Goal: Find specific page/section: Find specific page/section

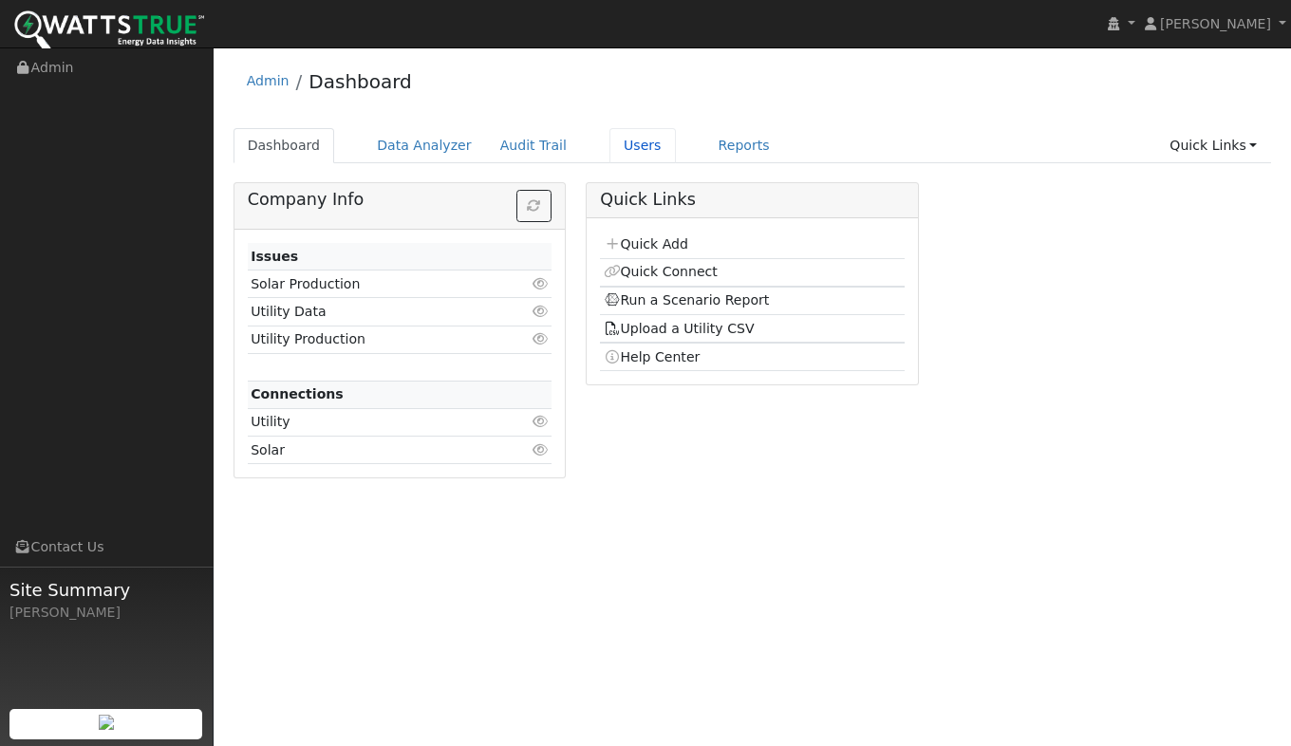
click at [623, 148] on link "Users" at bounding box center [642, 145] width 66 height 35
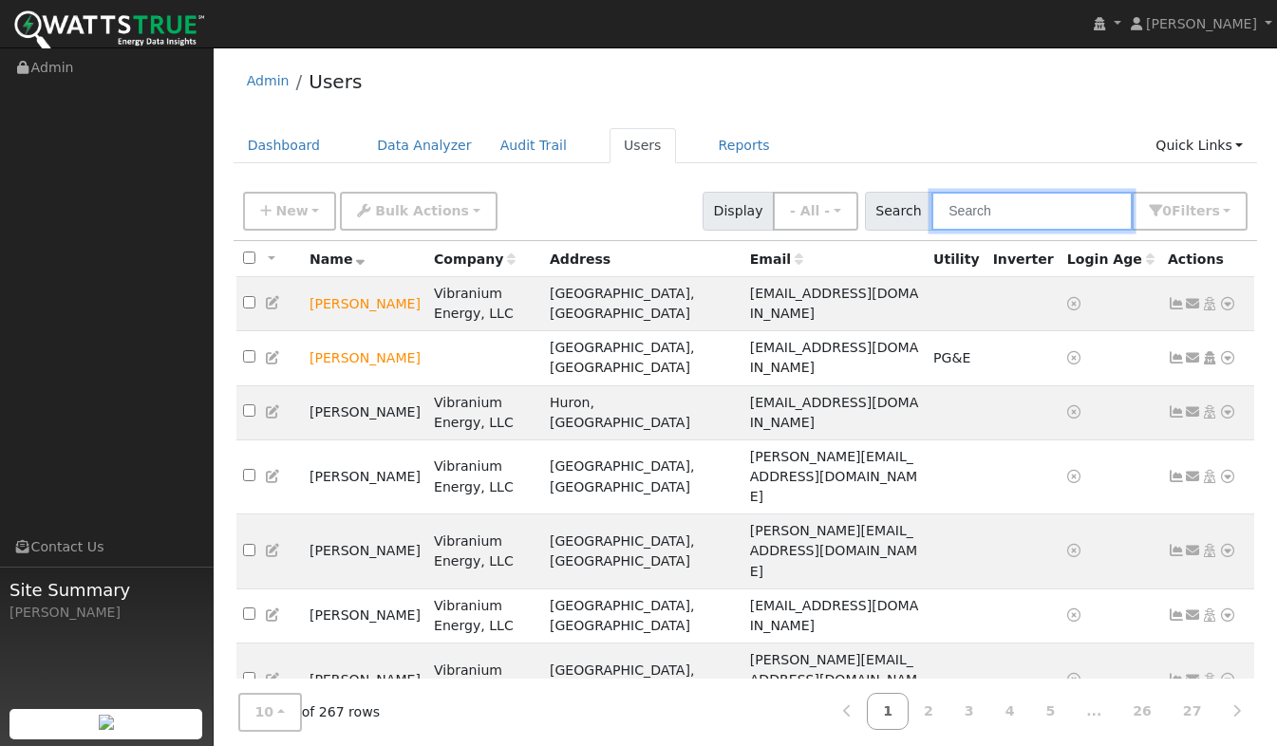
click at [1003, 215] on input "text" at bounding box center [1031, 211] width 201 height 39
type input "Nola"
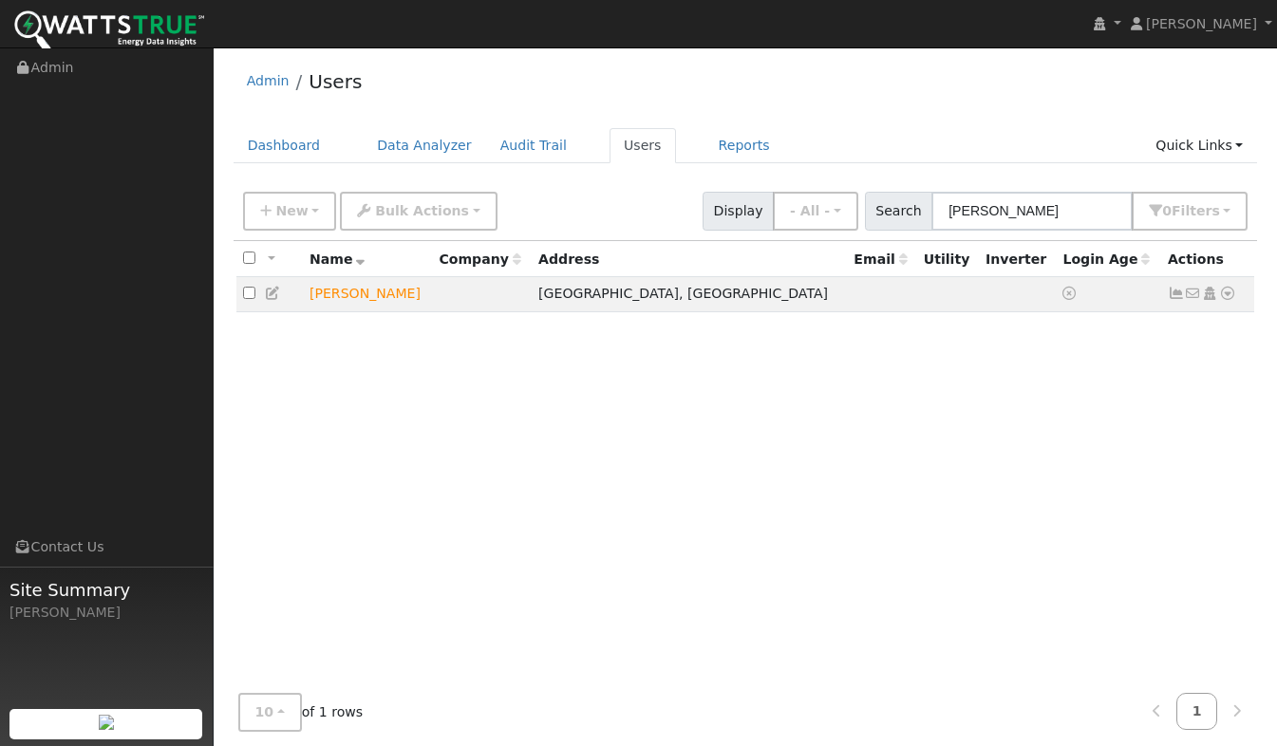
click at [1230, 292] on icon at bounding box center [1227, 293] width 17 height 13
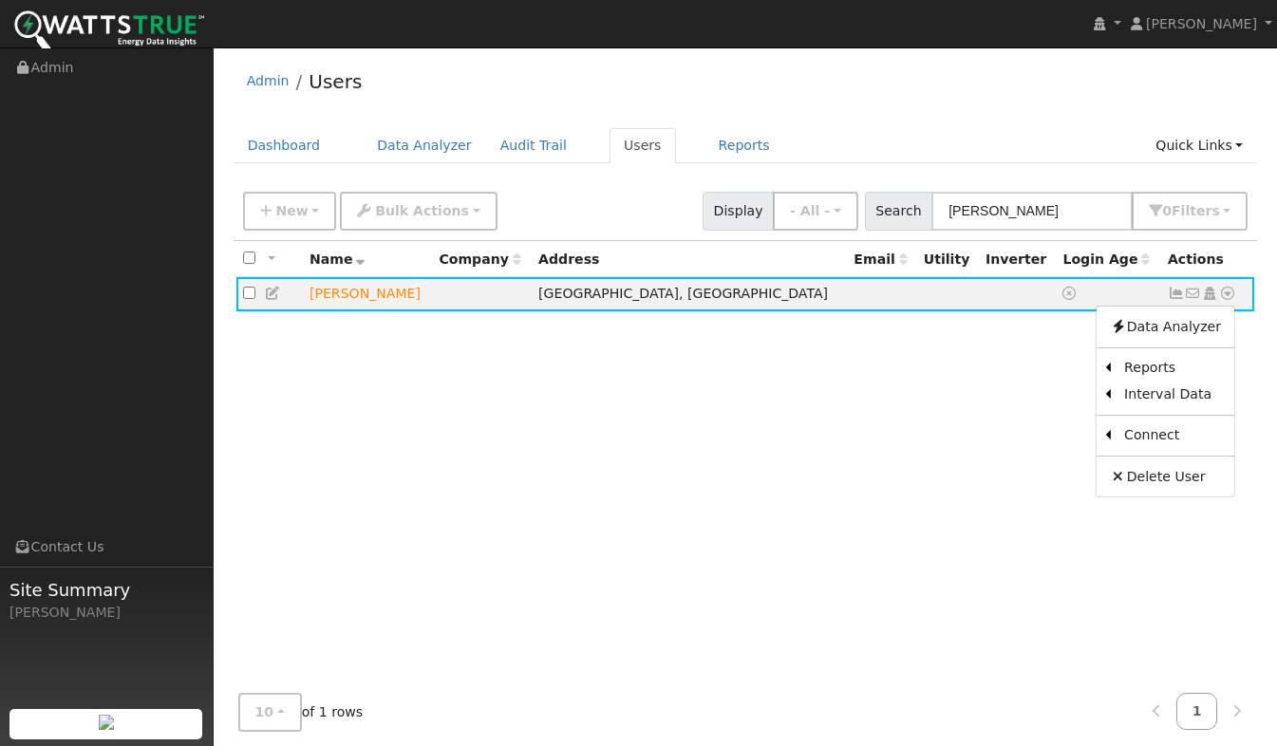
click at [0, 0] on link "Utility" at bounding box center [0, 0] width 0 height 0
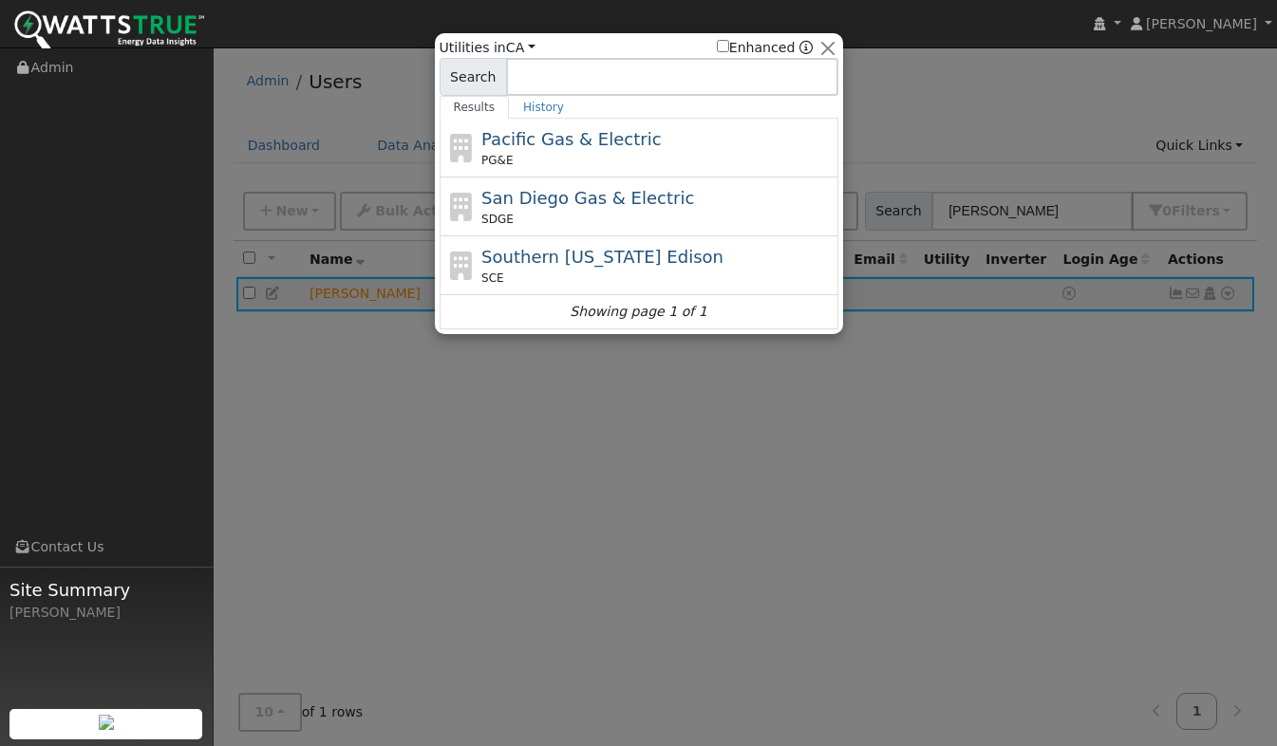
click at [519, 139] on span "Pacific Gas & Electric" at bounding box center [570, 139] width 179 height 20
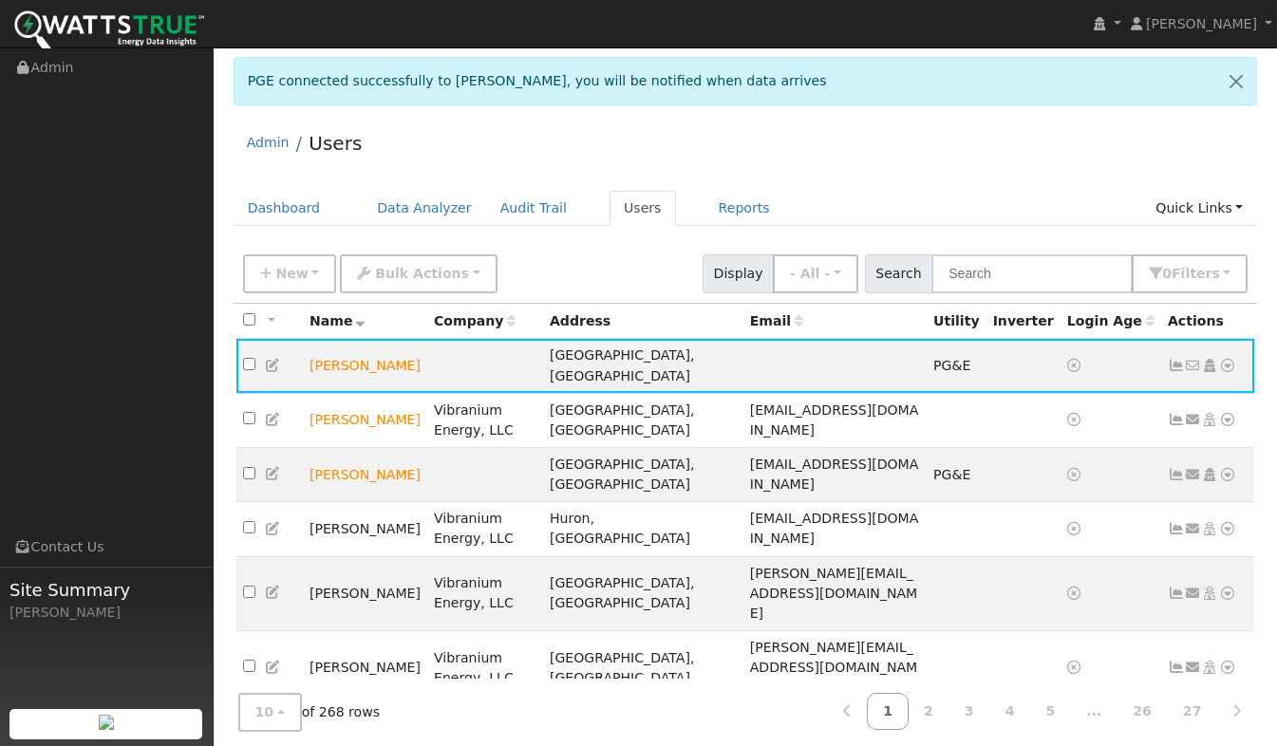
click at [1226, 359] on icon at bounding box center [1227, 365] width 17 height 13
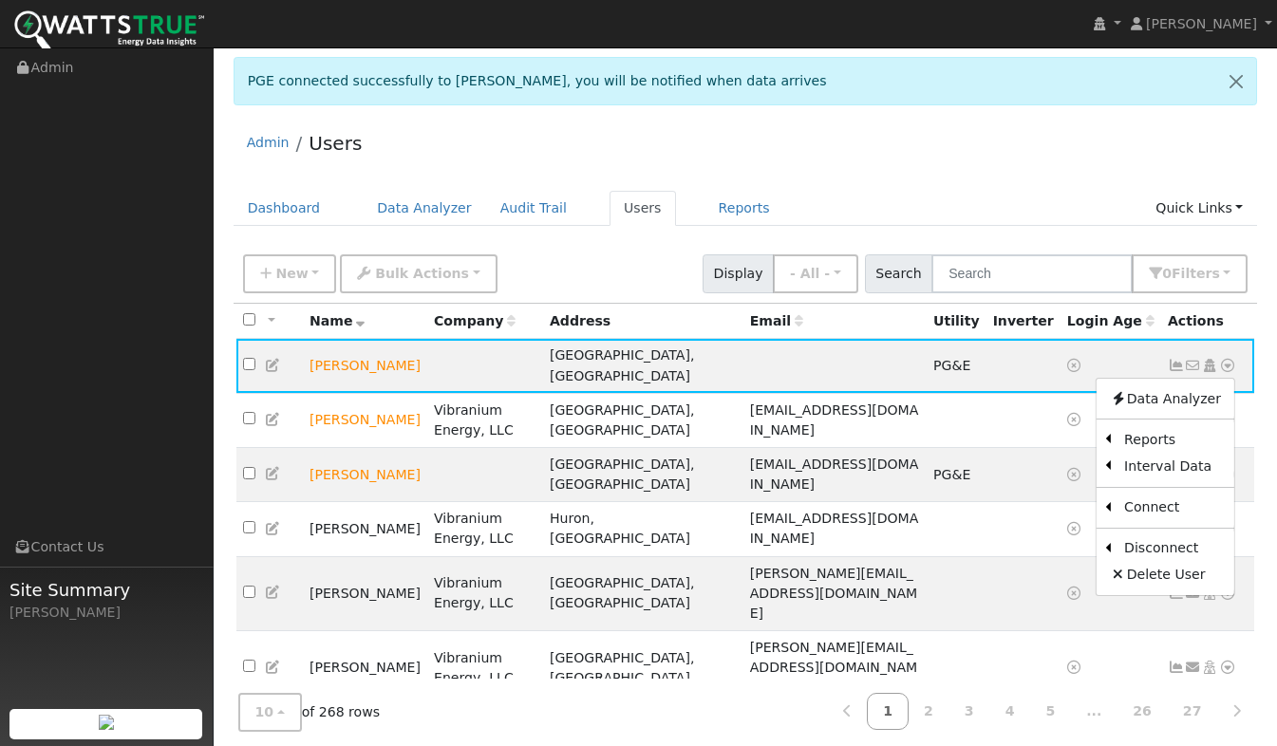
click at [0, 0] on link "Scenario" at bounding box center [0, 0] width 0 height 0
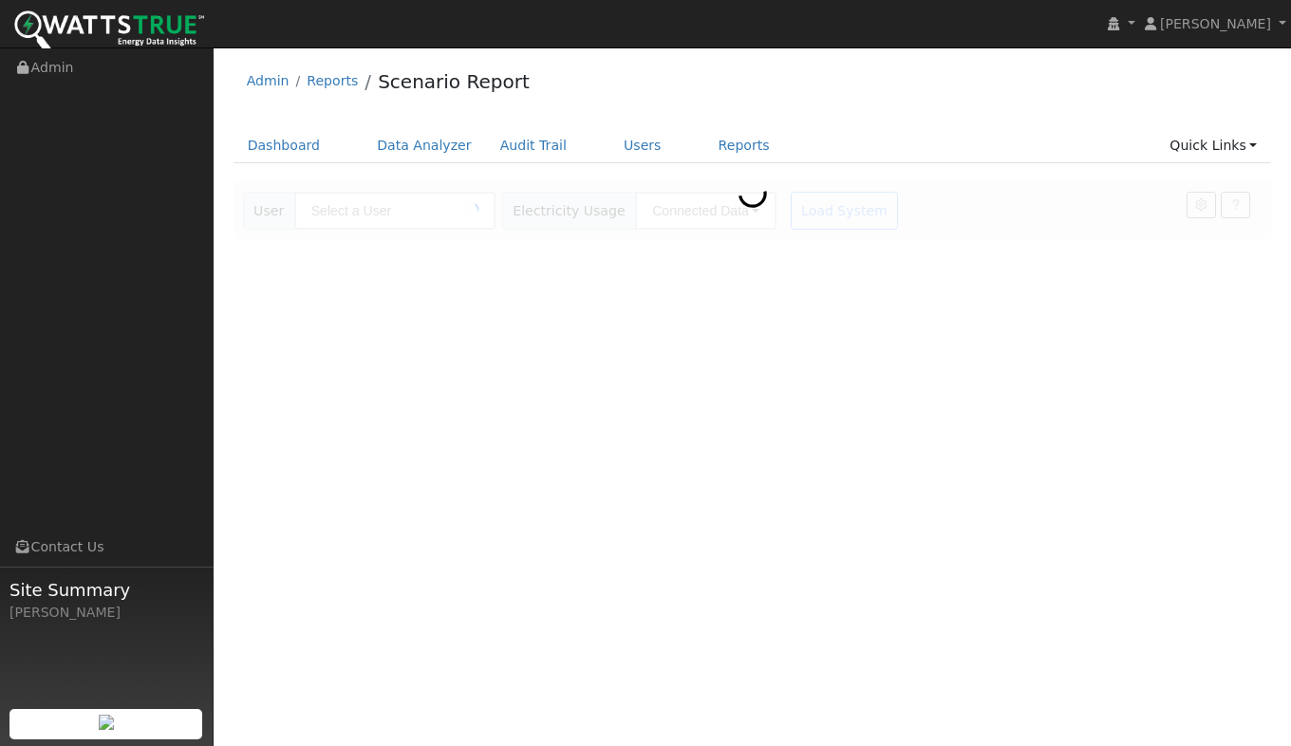
type input "Nola Cole"
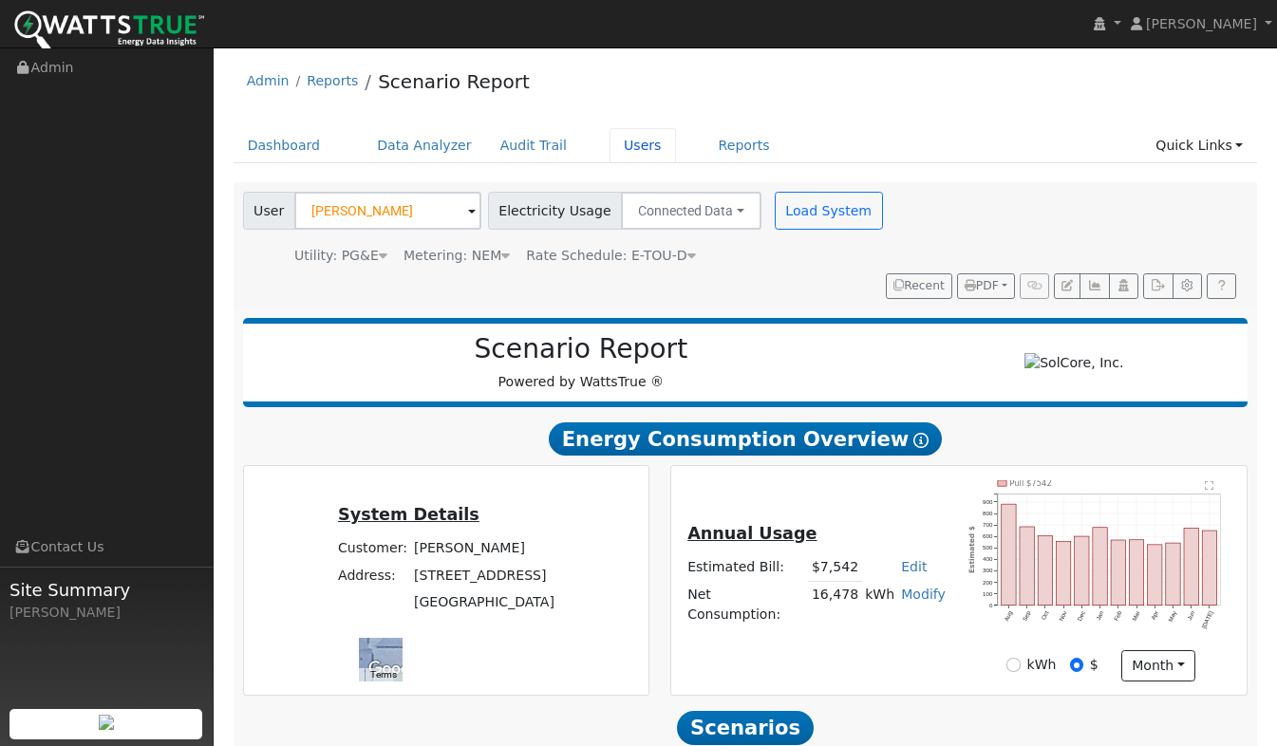
click at [631, 157] on link "Users" at bounding box center [642, 145] width 66 height 35
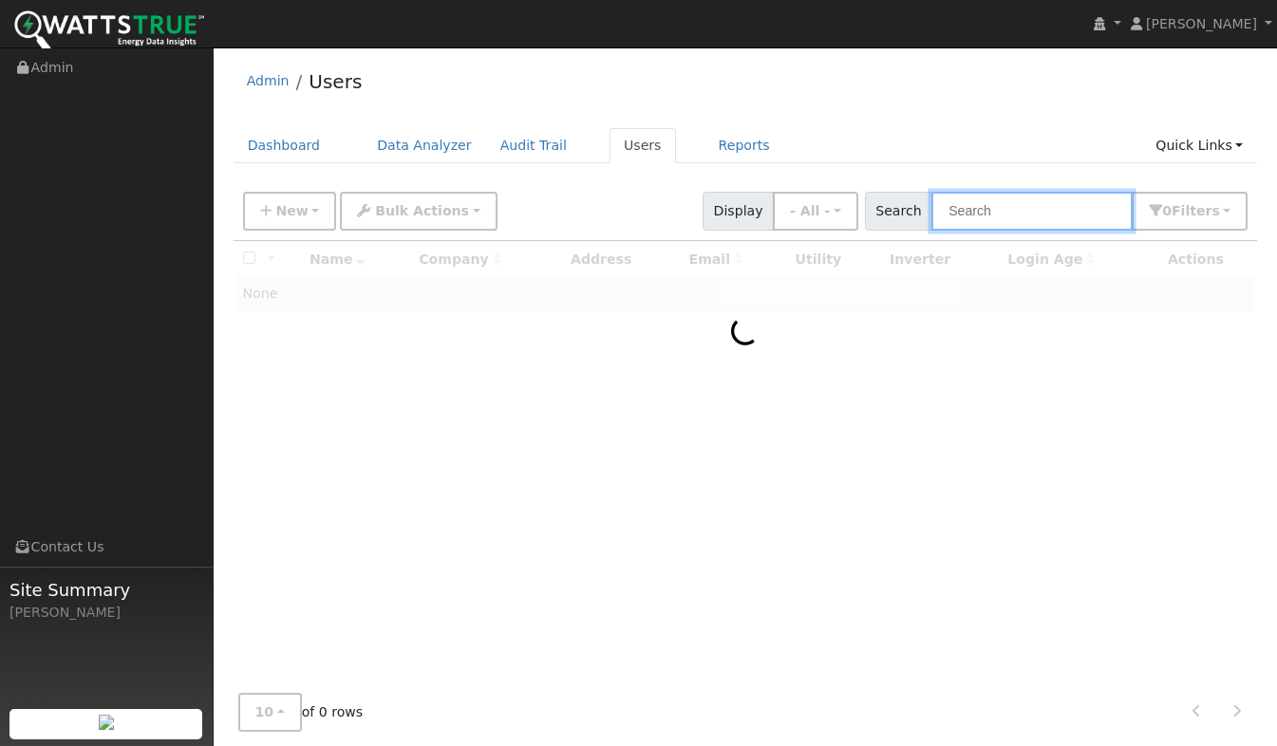
click at [1016, 215] on input "text" at bounding box center [1031, 211] width 201 height 39
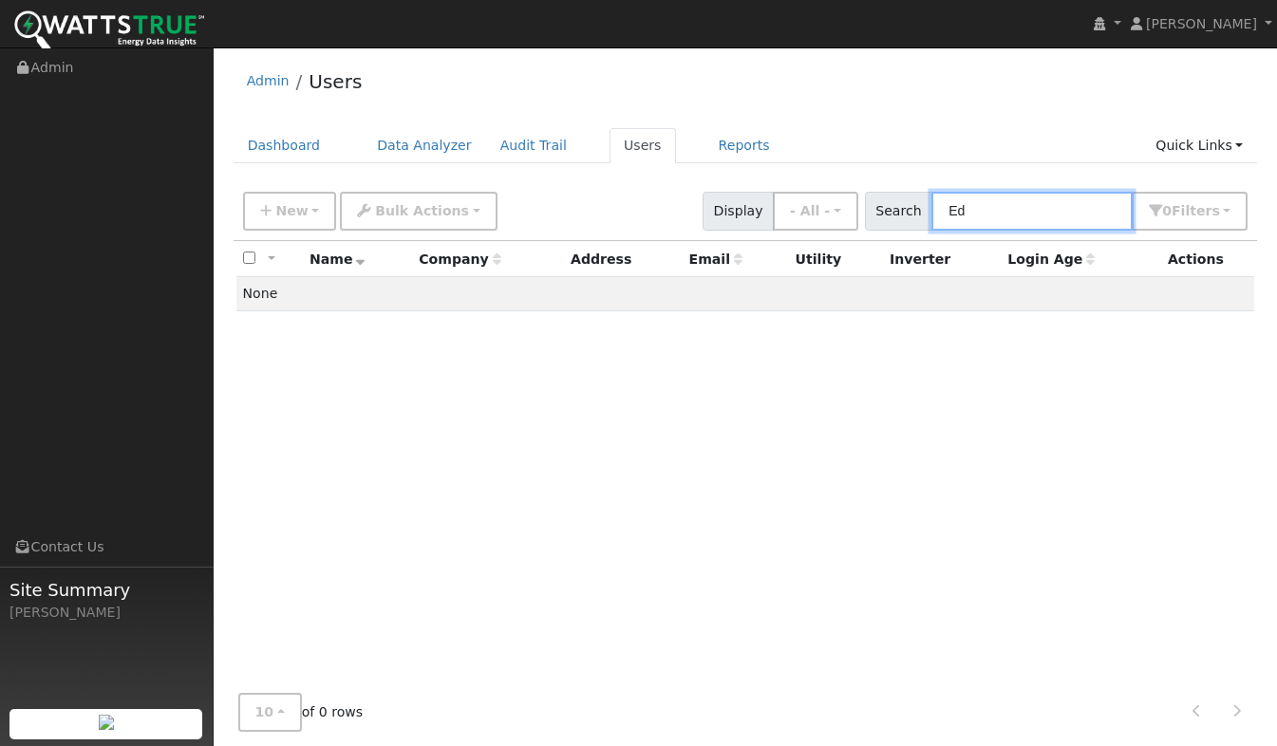
type input "E"
click at [981, 207] on input "Smantha" at bounding box center [1031, 211] width 201 height 39
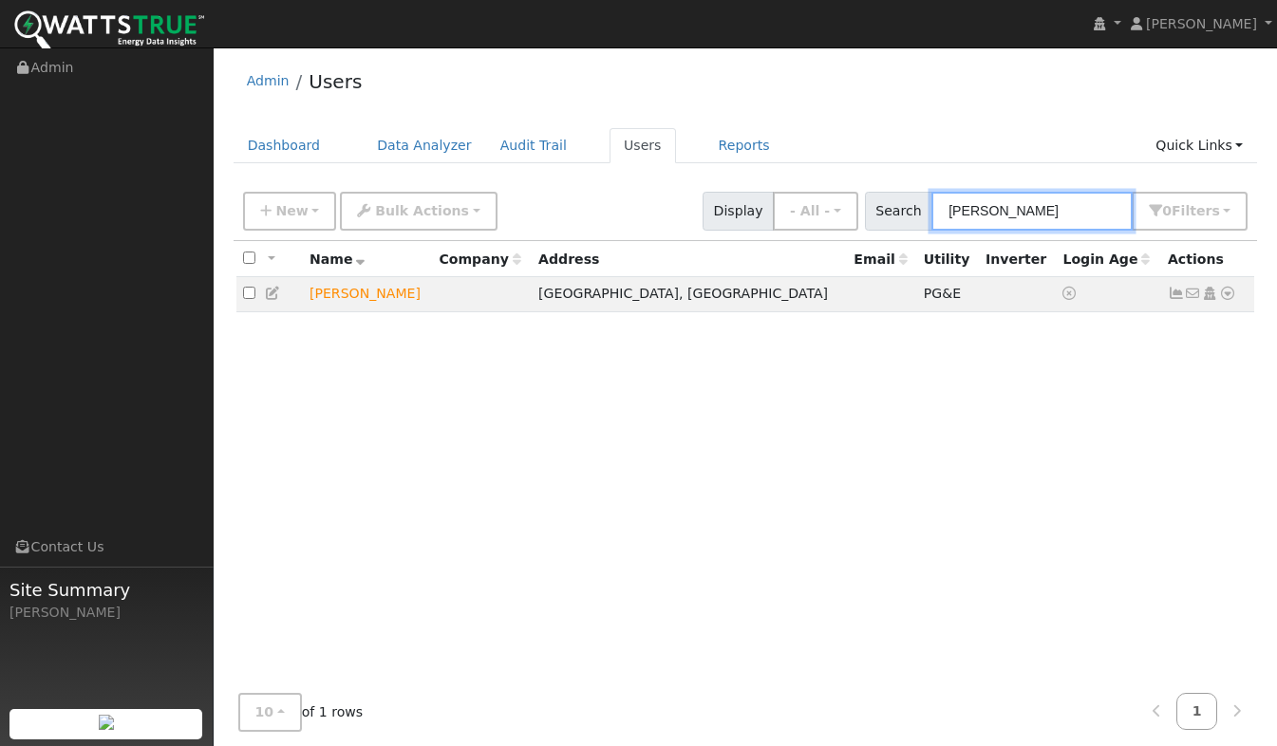
type input "[PERSON_NAME]"
click at [1234, 300] on icon at bounding box center [1227, 293] width 17 height 13
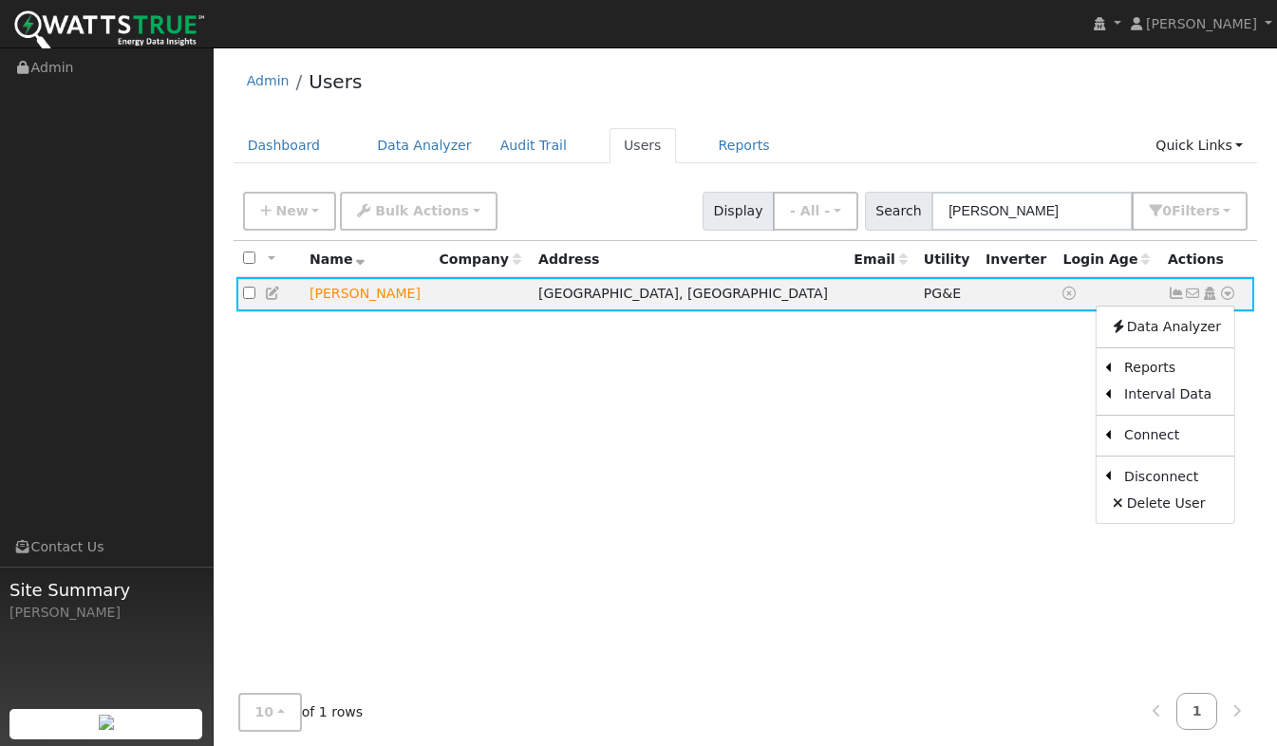
click at [0, 0] on link "Scenario" at bounding box center [0, 0] width 0 height 0
